Goal: Check status: Check status

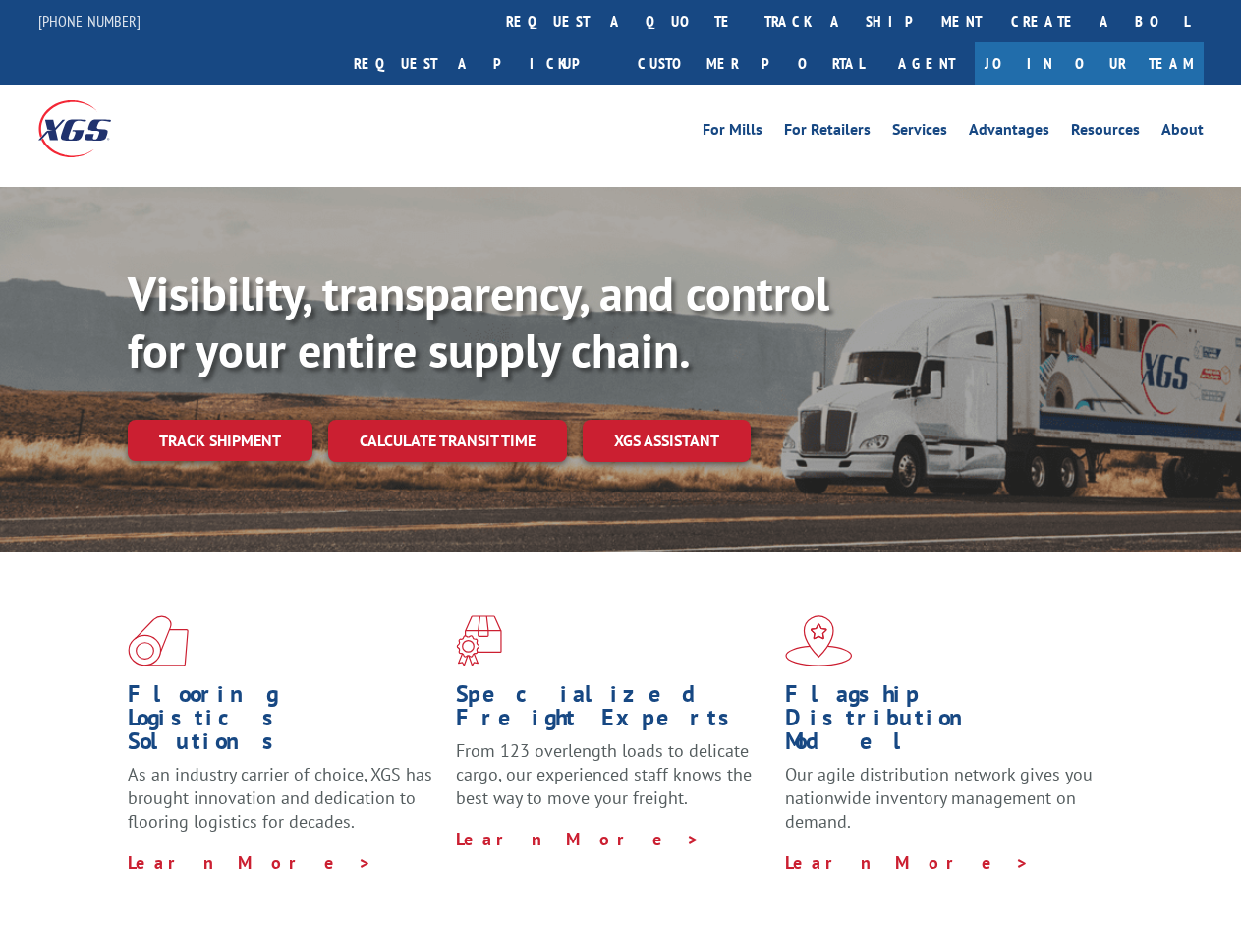
click at [620, 463] on div "Visibility, transparency, and control for your entire supply chain. Track shipm…" at bounding box center [684, 402] width 1113 height 274
click at [750, 21] on link "track a shipment" at bounding box center [873, 21] width 247 height 42
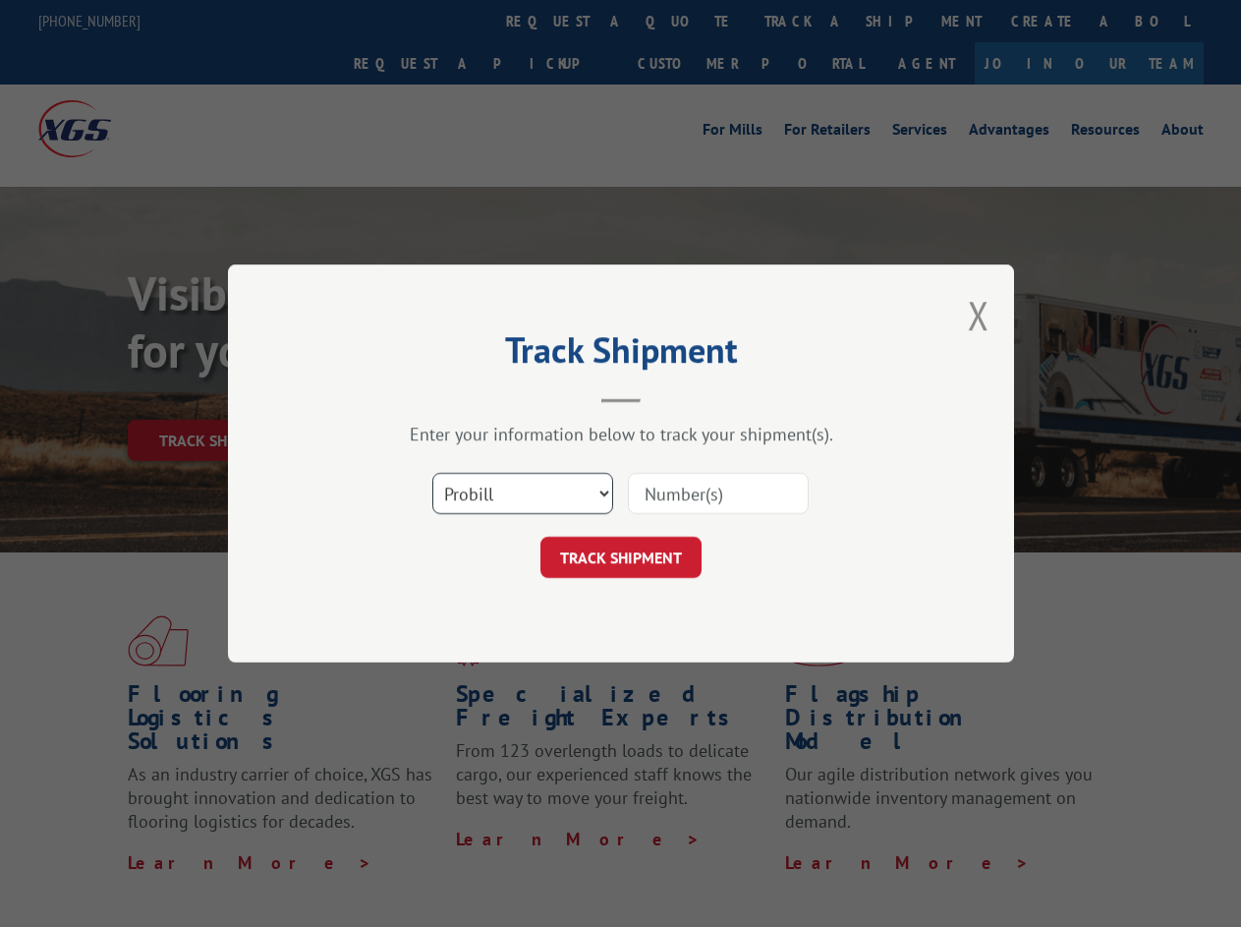
click at [809, 21] on div "Track Shipment Enter your information below to track your shipment(s). Select c…" at bounding box center [620, 463] width 1241 height 927
click at [219, 397] on div "Track Shipment Enter your information below to track your shipment(s). Select c…" at bounding box center [620, 463] width 1241 height 927
click at [446, 397] on header "Track Shipment" at bounding box center [621, 369] width 590 height 67
click at [667, 397] on header "Track Shipment" at bounding box center [621, 369] width 590 height 67
